Goal: Navigation & Orientation: Go to known website

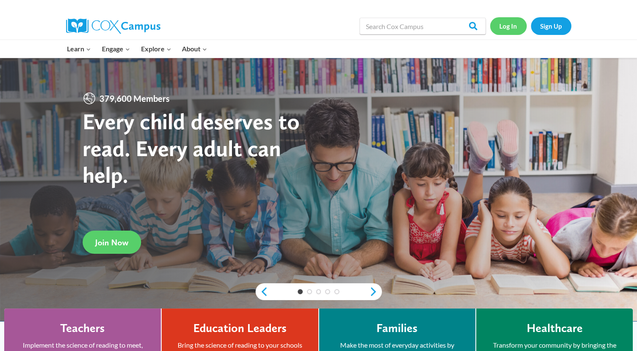
click at [514, 25] on link "Log In" at bounding box center [508, 25] width 37 height 17
click at [506, 27] on link "Log In" at bounding box center [508, 25] width 37 height 17
